Goal: Transaction & Acquisition: Download file/media

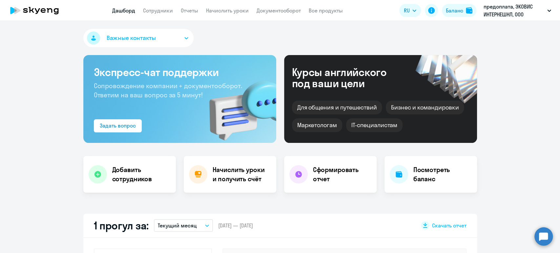
scroll to position [146, 0]
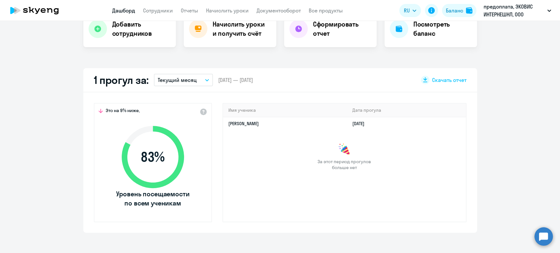
select select "30"
click at [199, 82] on button "Текущий месяц" at bounding box center [183, 80] width 59 height 12
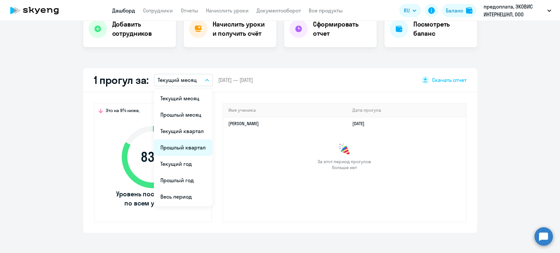
click at [190, 146] on li "Прошлый квартал" at bounding box center [183, 147] width 58 height 16
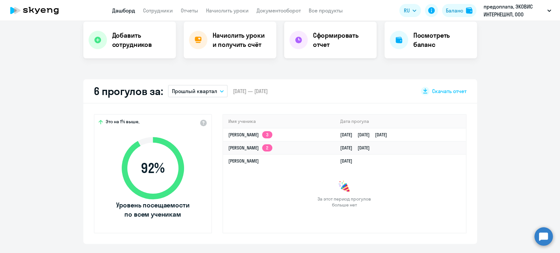
scroll to position [73, 0]
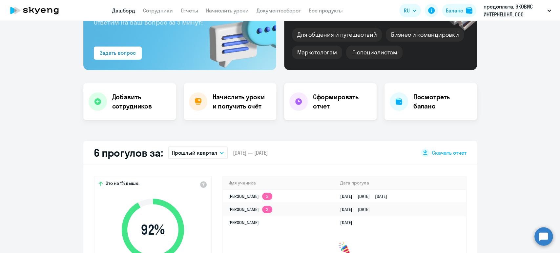
click at [340, 98] on h4 "Сформировать отчет" at bounding box center [342, 101] width 58 height 18
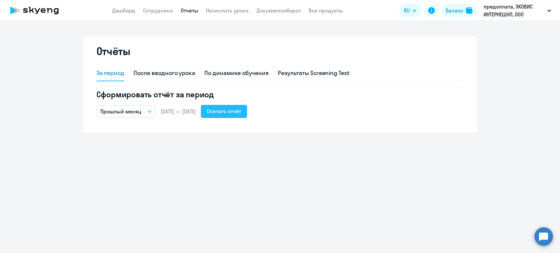
click at [240, 109] on div "Скачать отчёт" at bounding box center [224, 111] width 34 height 8
click at [131, 112] on p "Прошлый месяц" at bounding box center [120, 112] width 41 height 8
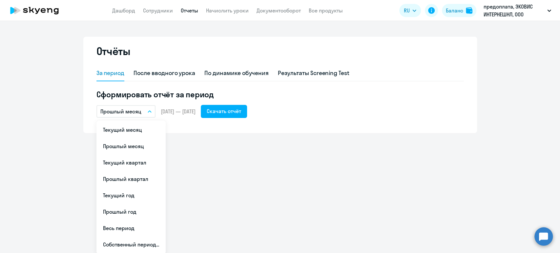
click at [173, 109] on span "[DATE] — [DATE]" at bounding box center [178, 111] width 35 height 7
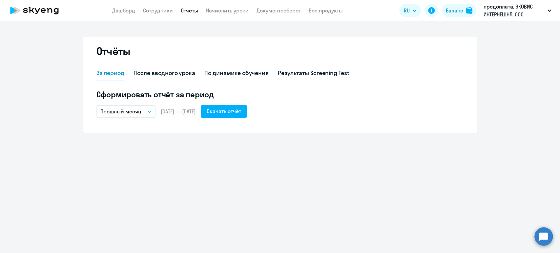
click at [129, 112] on p "Прошлый месяц" at bounding box center [120, 112] width 41 height 8
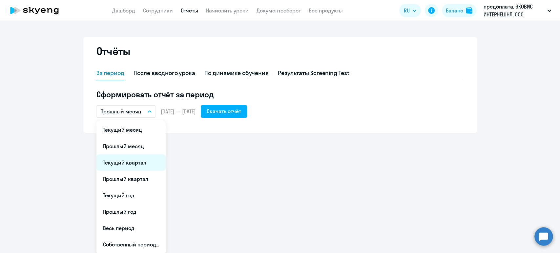
click at [129, 165] on li "Текущий квартал" at bounding box center [130, 162] width 69 height 16
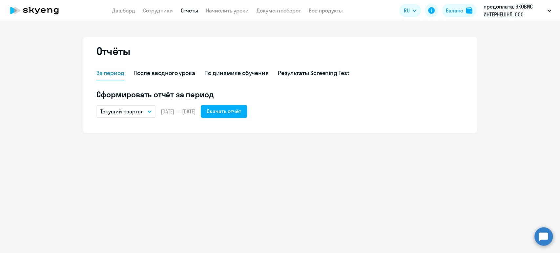
click at [131, 112] on p "Текущий квартал" at bounding box center [121, 112] width 43 height 8
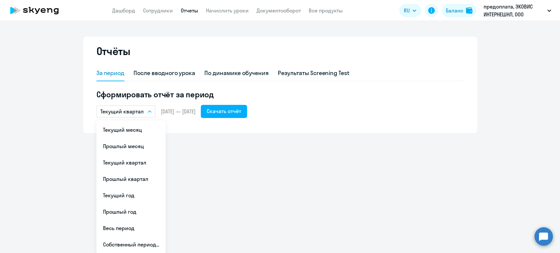
click at [134, 179] on li "Прошлый квартал" at bounding box center [130, 179] width 69 height 16
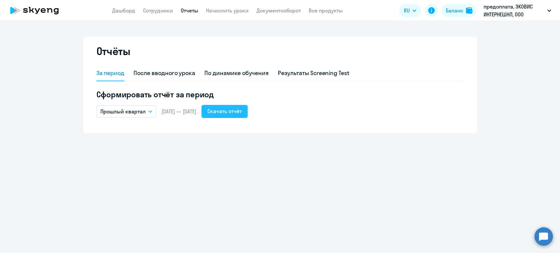
click at [242, 113] on div "Скачать отчёт" at bounding box center [224, 111] width 34 height 8
